Goal: Feedback & Contribution: Submit feedback/report problem

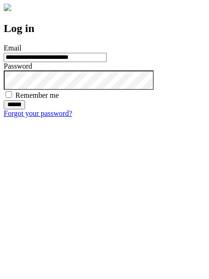
type input "**********"
click at [25, 109] on input "******" at bounding box center [14, 104] width 21 height 9
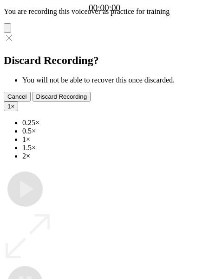
type input "**********"
